Goal: Transaction & Acquisition: Book appointment/travel/reservation

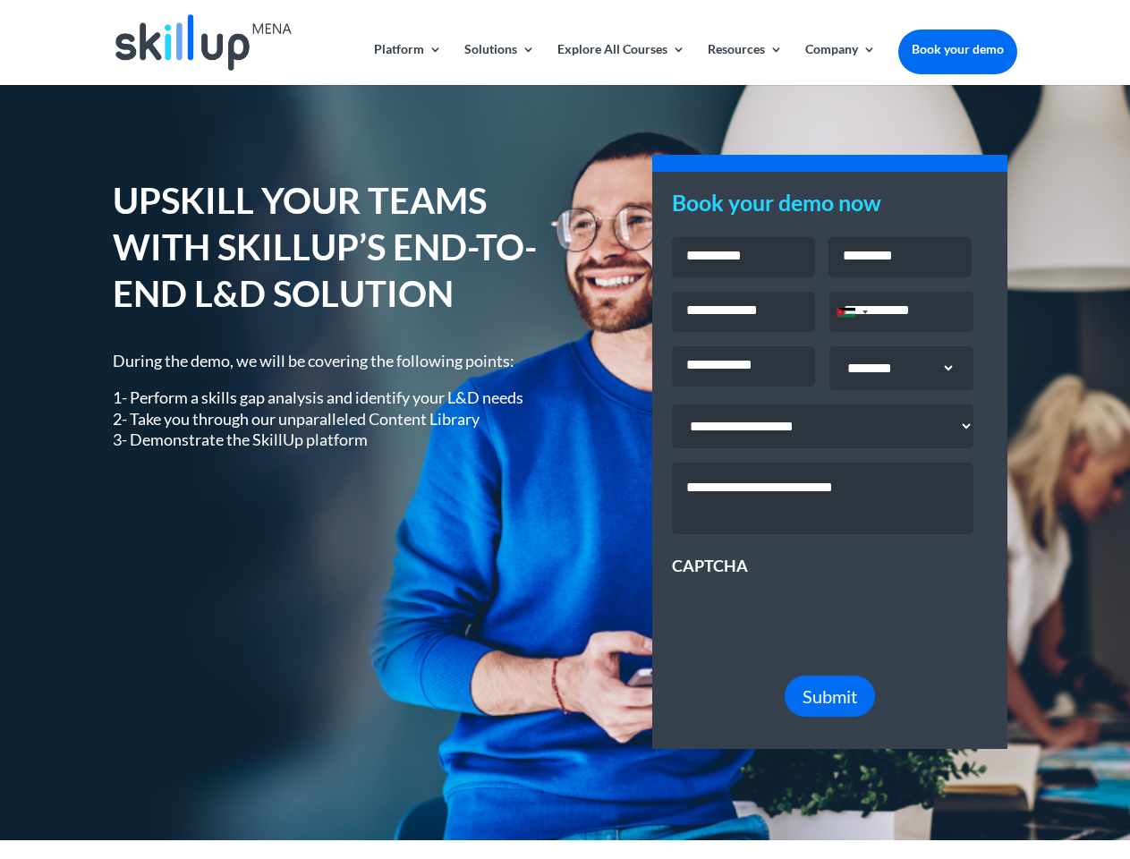
click at [565, 430] on div "UPSKILL YOUR TEAMS WITH SKILLUP’S END-TO-END L&D SOLUTION During the demo, we w…" at bounding box center [565, 462] width 904 height 619
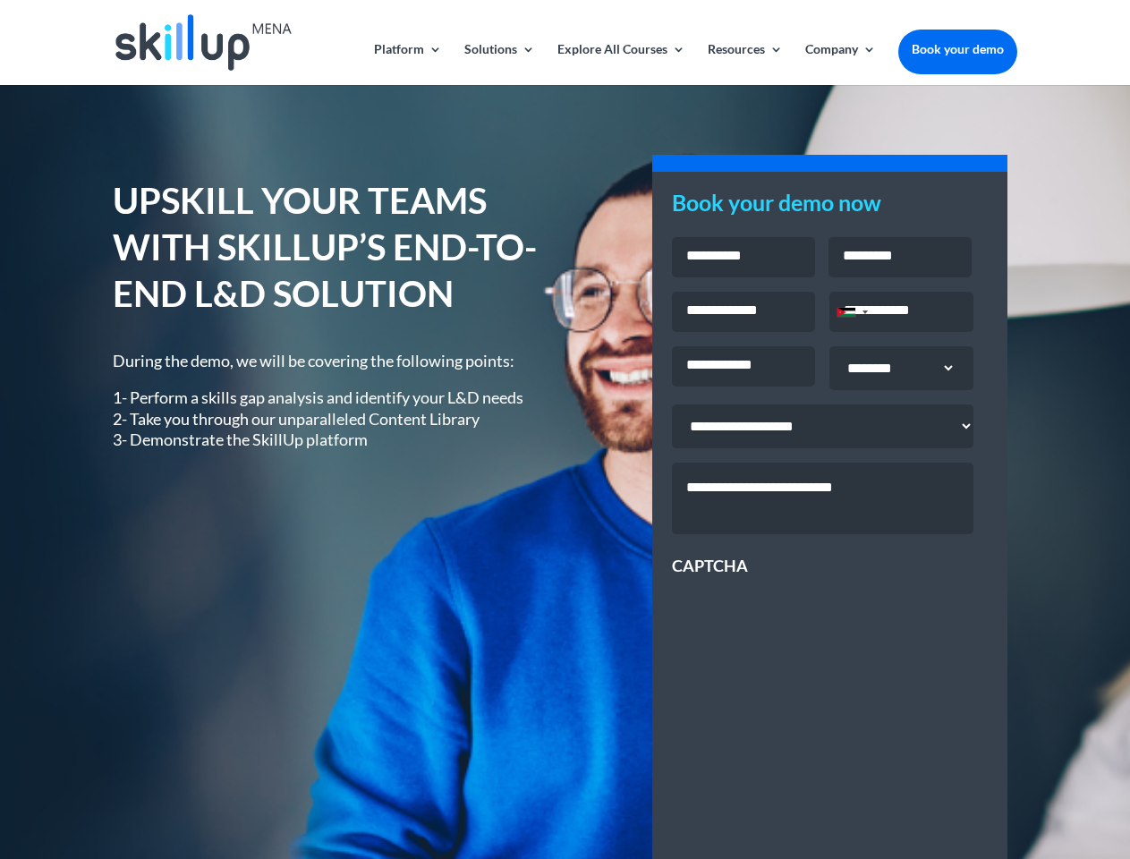
click at [565, 430] on div "UPSKILL YOUR TEAMS WITH SKILLUP’S END-TO-END L&D SOLUTION During the demo, we w…" at bounding box center [565, 644] width 904 height 983
click at [498, 64] on link "Solutions" at bounding box center [499, 64] width 71 height 42
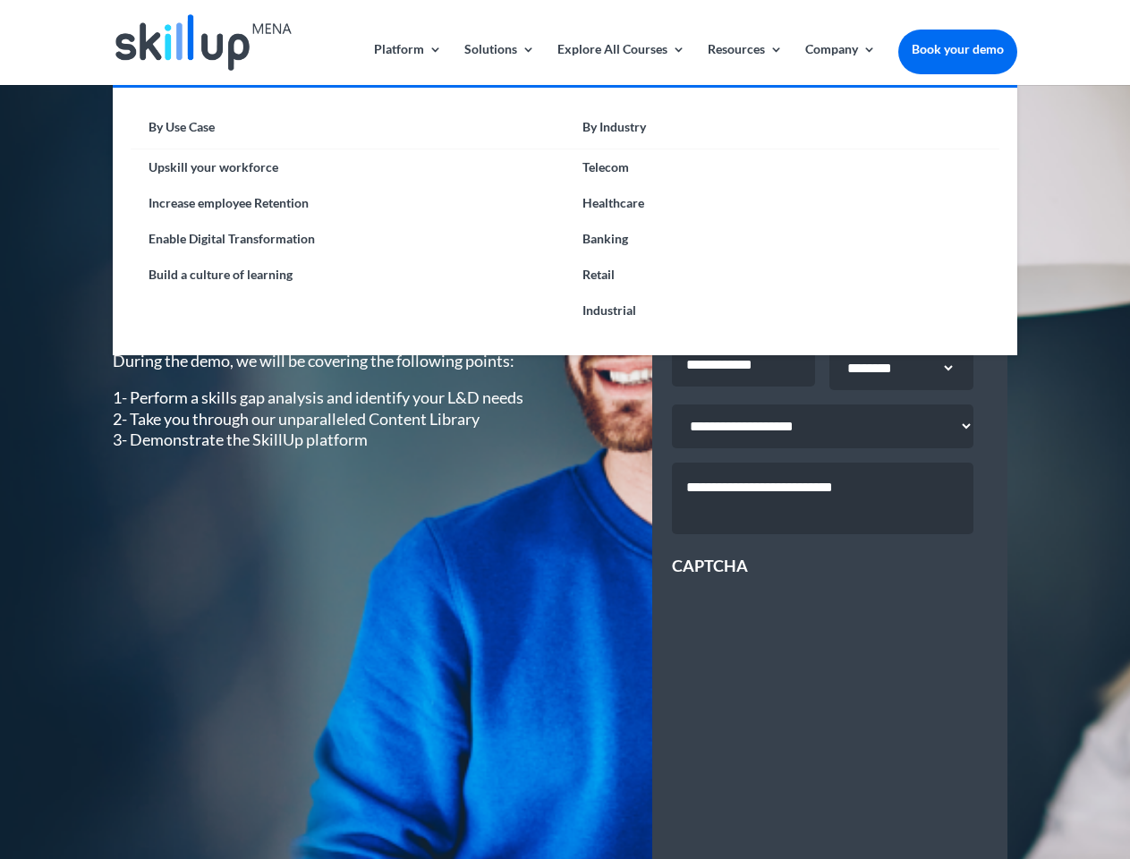
click at [620, 64] on link "Explore All Courses" at bounding box center [622, 64] width 128 height 42
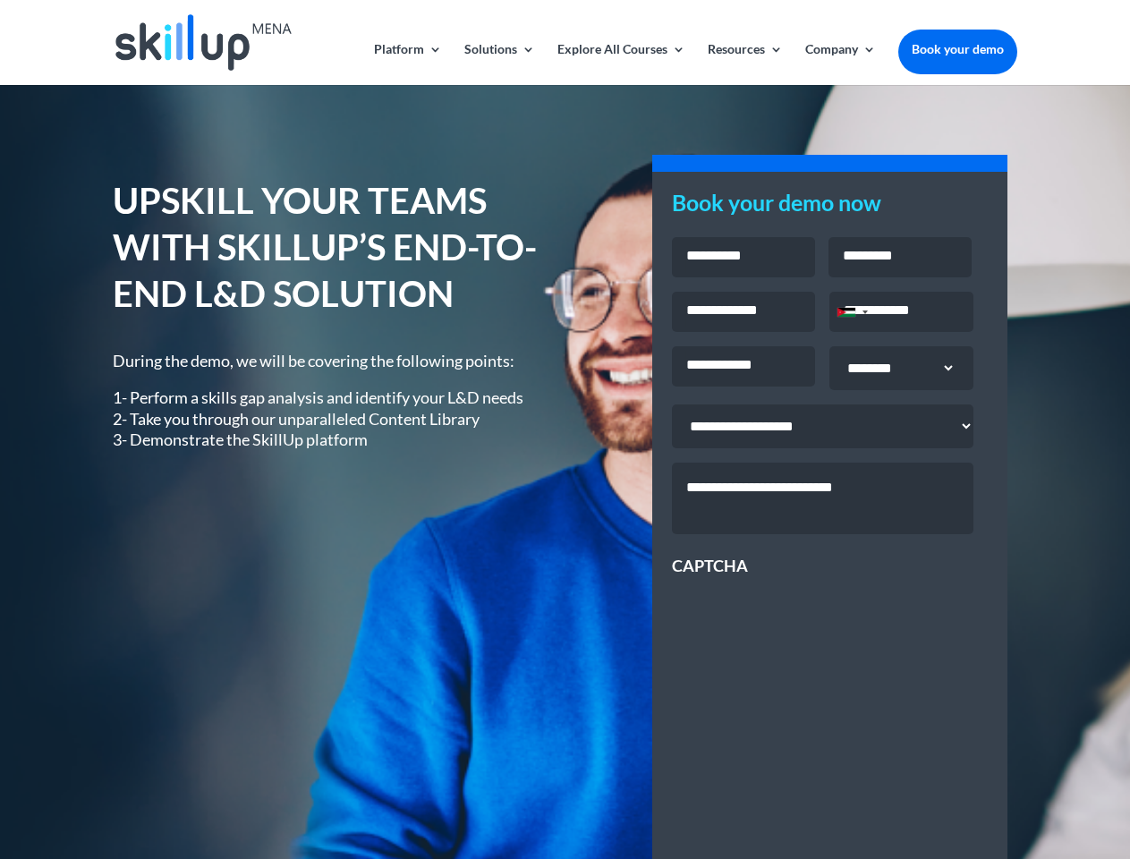
click at [744, 64] on link "Resources" at bounding box center [745, 64] width 75 height 42
click at [840, 64] on link "Company" at bounding box center [840, 64] width 71 height 42
click at [852, 314] on div "Jordan +962" at bounding box center [847, 312] width 18 height 9
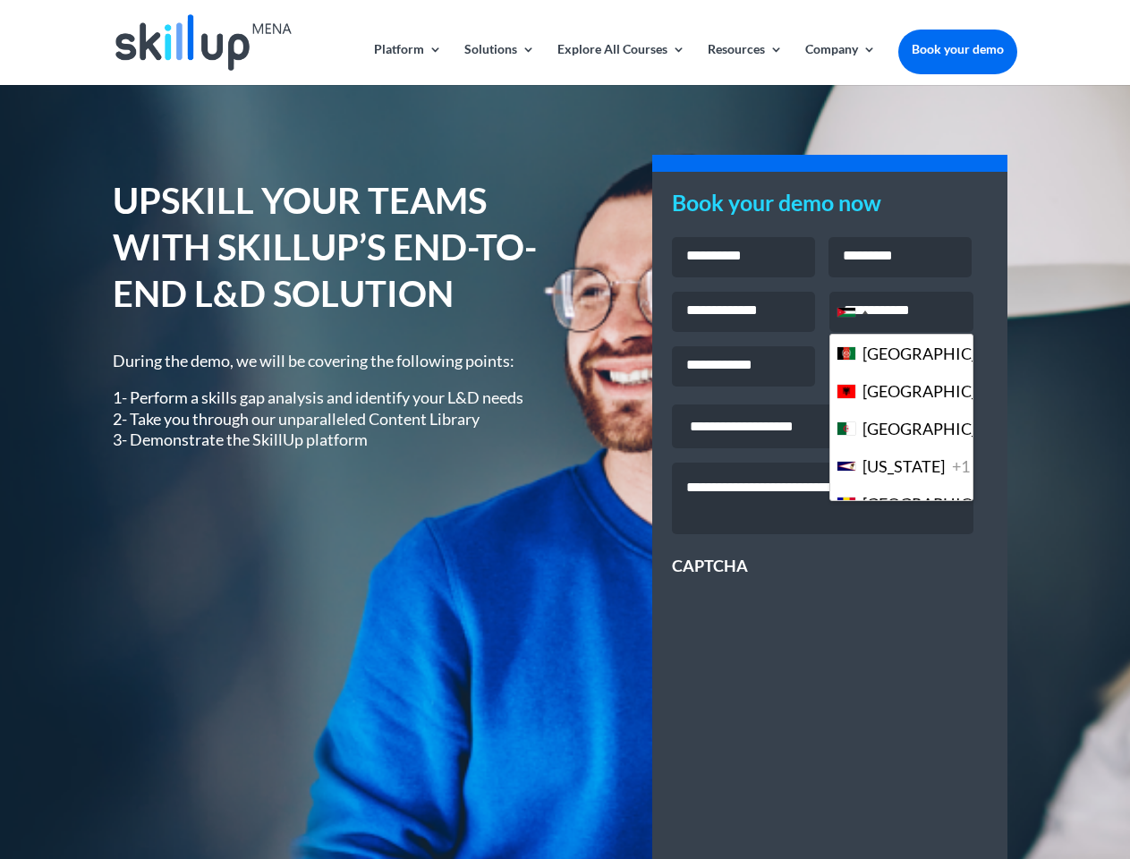
scroll to position [4885, 0]
